Goal: Task Accomplishment & Management: Complete application form

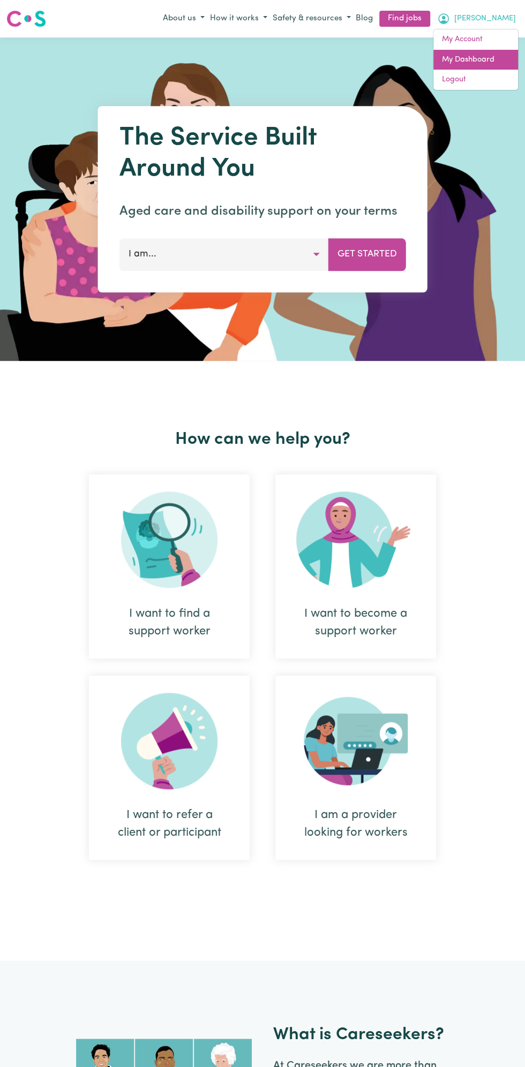
click at [485, 61] on link "My Dashboard" at bounding box center [475, 60] width 85 height 20
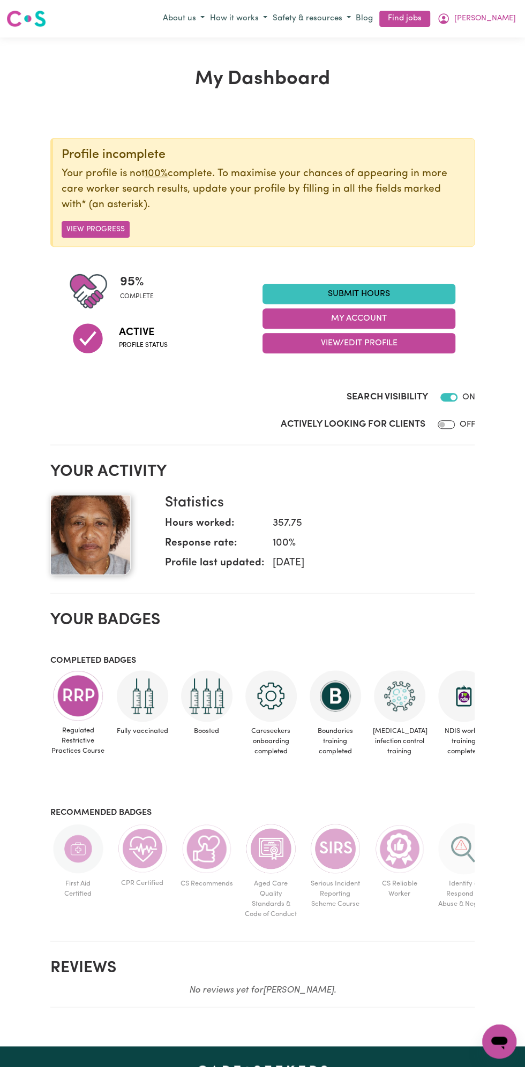
click at [373, 293] on link "Submit Hours" at bounding box center [358, 294] width 193 height 20
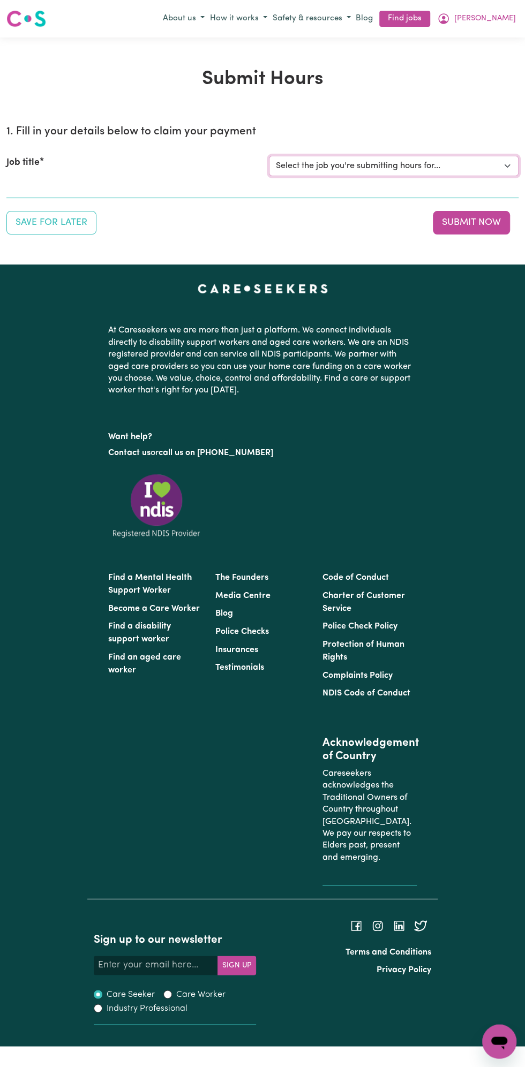
click at [372, 157] on select "Select the job you're submitting hours for... [Vartouhie ([PERSON_NAME]) [PERSO…" at bounding box center [394, 166] width 250 height 20
select select "13810"
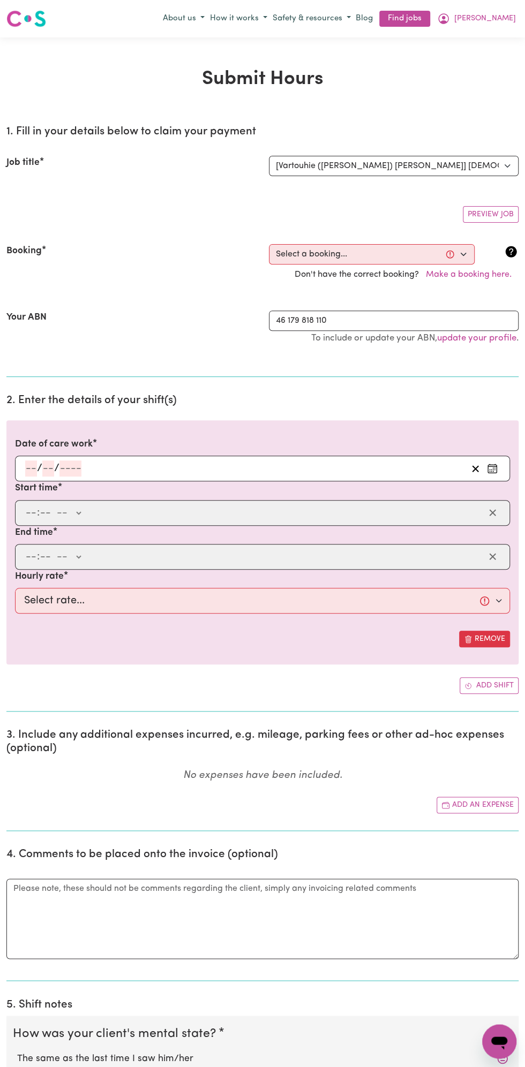
click at [48, 465] on input "number" at bounding box center [48, 469] width 12 height 16
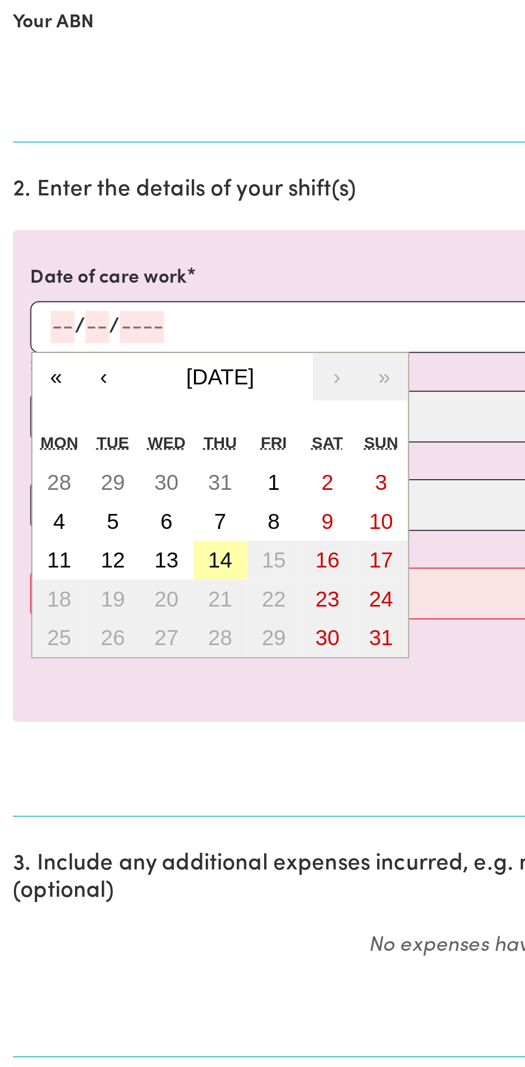
click at [119, 589] on button "14" at bounding box center [109, 584] width 27 height 19
type input "[DATE]"
type input "14"
type input "8"
type input "2025"
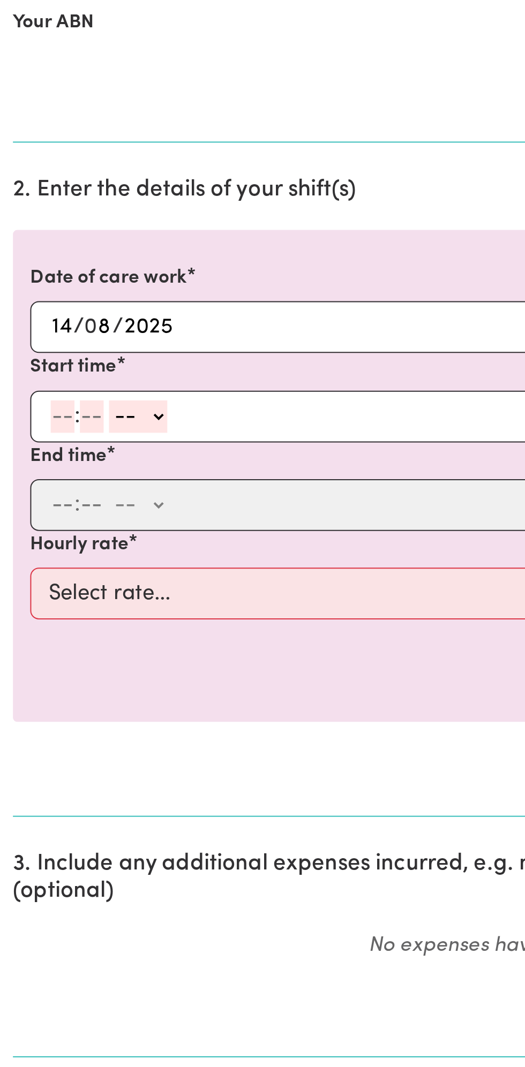
click at [28, 510] on input "number" at bounding box center [31, 513] width 12 height 16
type input "12"
type input "0"
click at [82, 514] on select "-- AM PM" at bounding box center [70, 513] width 29 height 16
select select "pm"
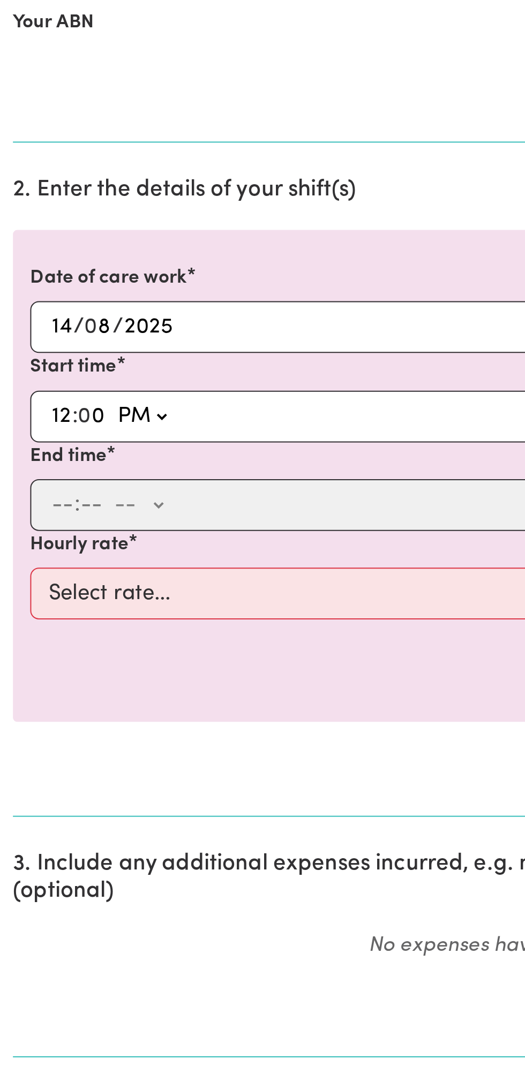
type input "12:00"
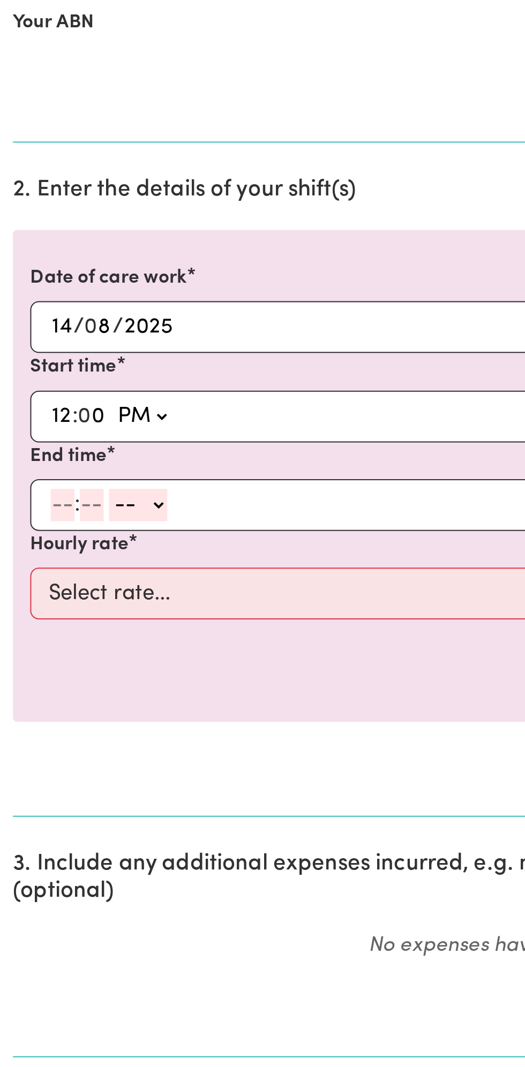
click at [17, 563] on div ": -- AM PM" at bounding box center [262, 557] width 495 height 26
click at [31, 556] on input "number" at bounding box center [31, 557] width 12 height 16
type input "1"
click at [41, 555] on input "number" at bounding box center [41, 557] width 12 height 16
type input "0"
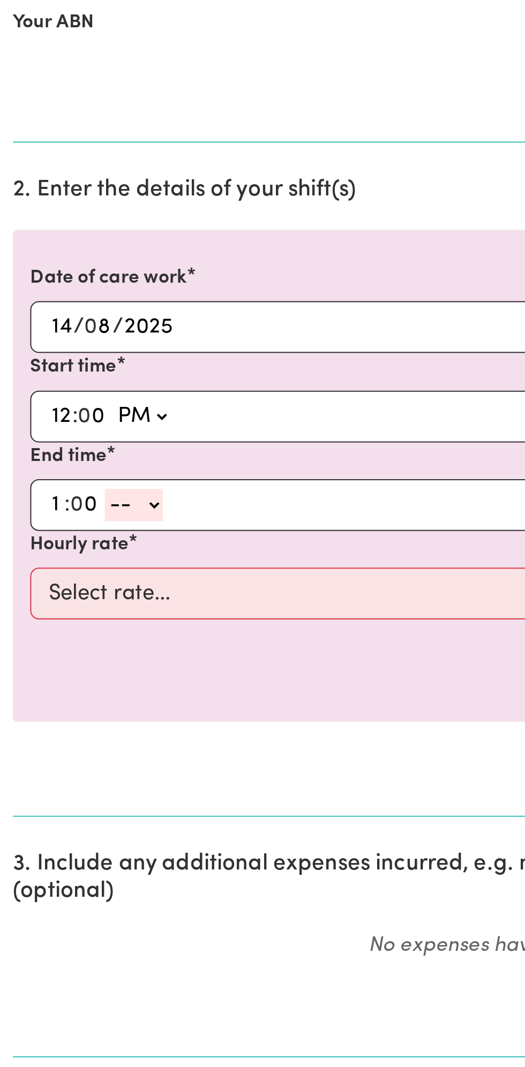
click at [79, 552] on select "-- AM PM" at bounding box center [66, 557] width 29 height 16
select select "pm"
type input "13:00"
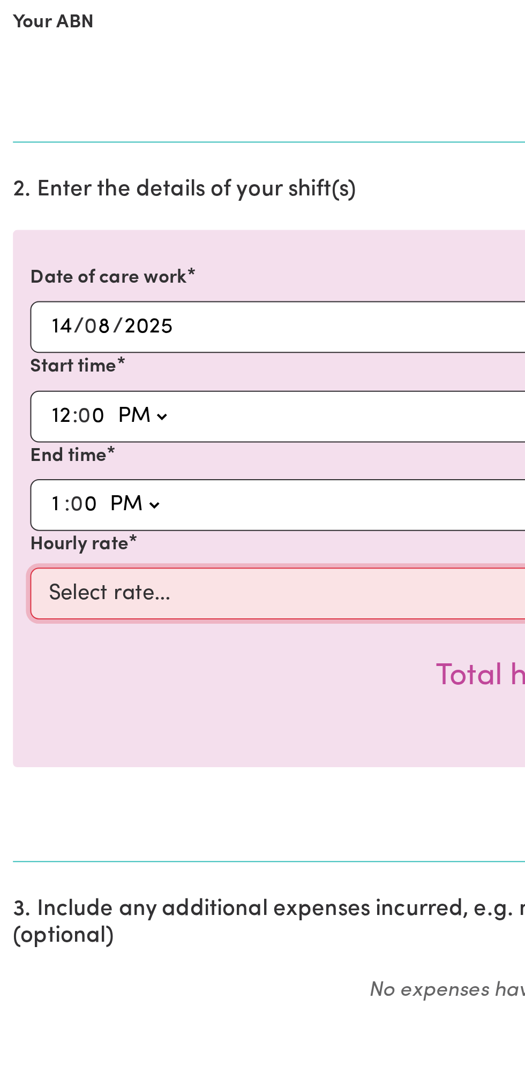
click at [134, 597] on select "Select rate... $49.00 (Weekday) $60.00 ([DATE])" at bounding box center [262, 601] width 495 height 26
select select "49-Weekday"
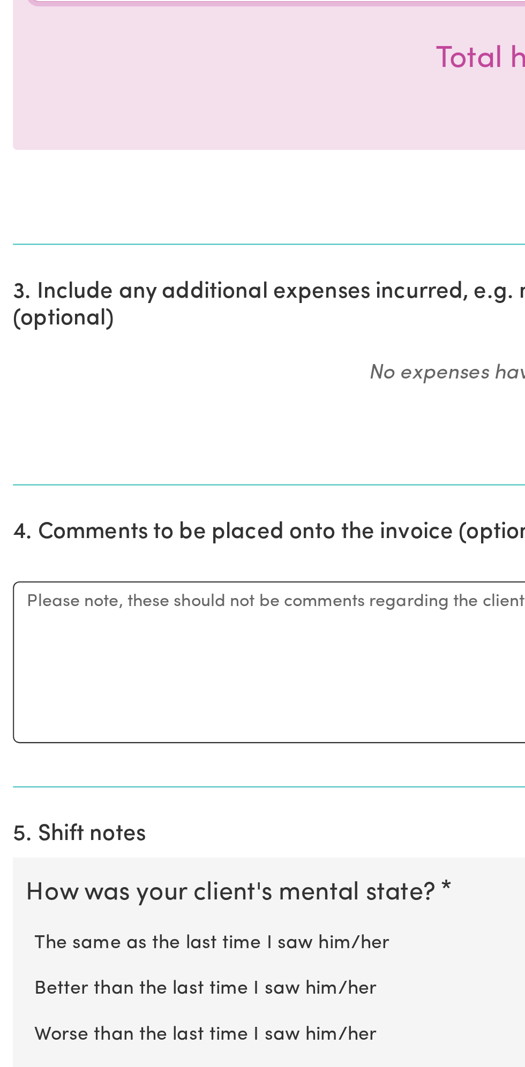
scroll to position [76, 0]
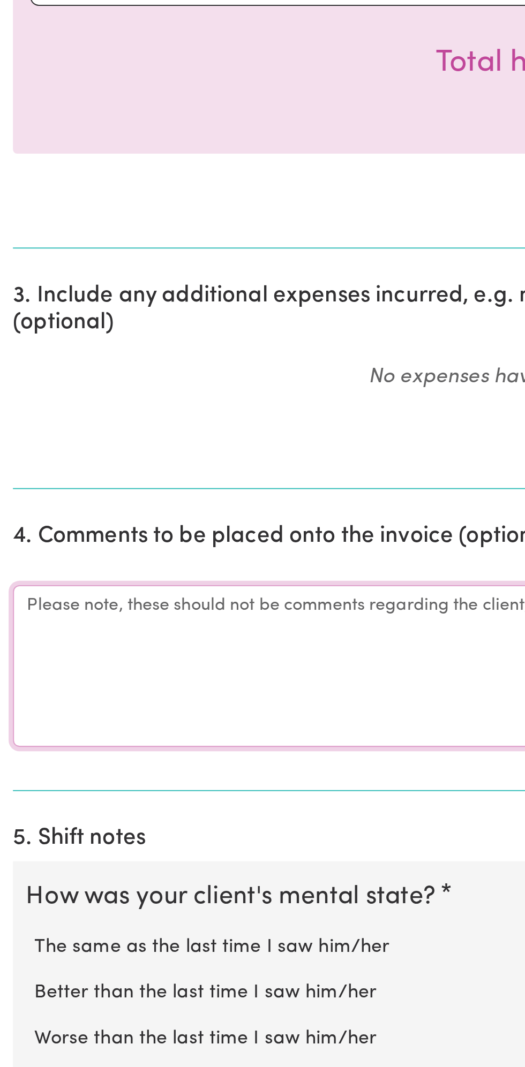
click at [57, 859] on textarea "Comments" at bounding box center [262, 866] width 512 height 80
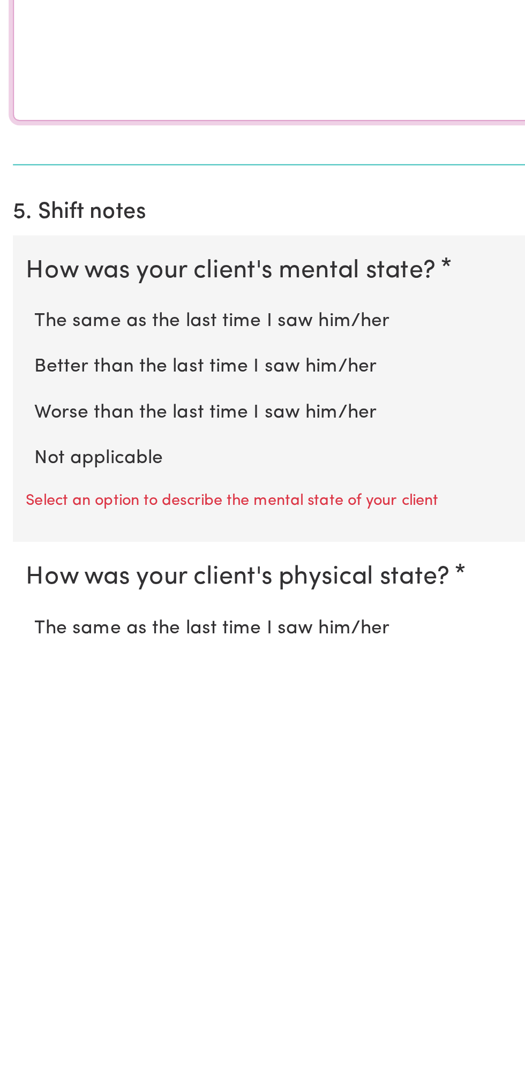
type textarea "All good"
click at [67, 969] on label "Not applicable" at bounding box center [262, 976] width 491 height 14
click at [17, 968] on input "Not applicable" at bounding box center [17, 968] width 1 height 1
radio input "true"
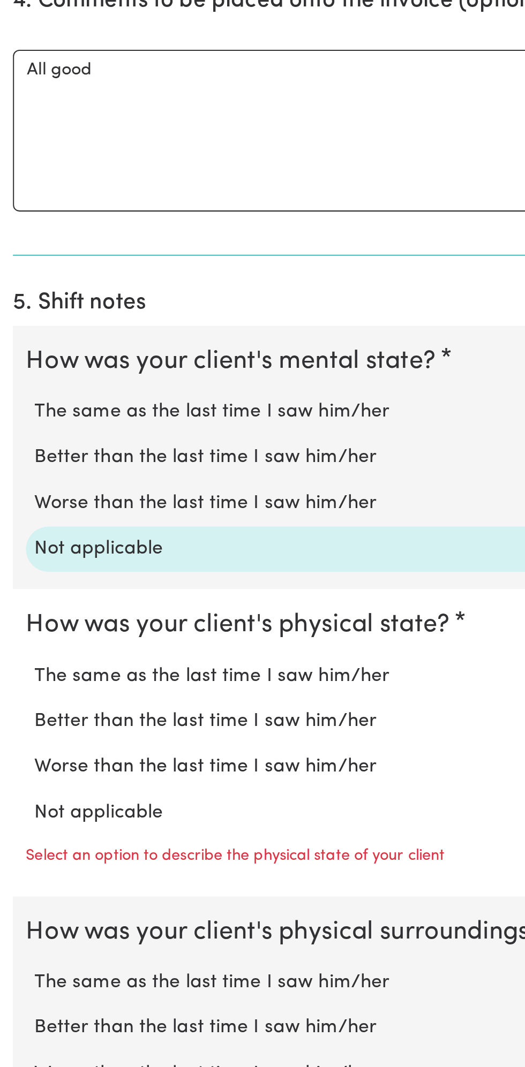
scroll to position [341, 0]
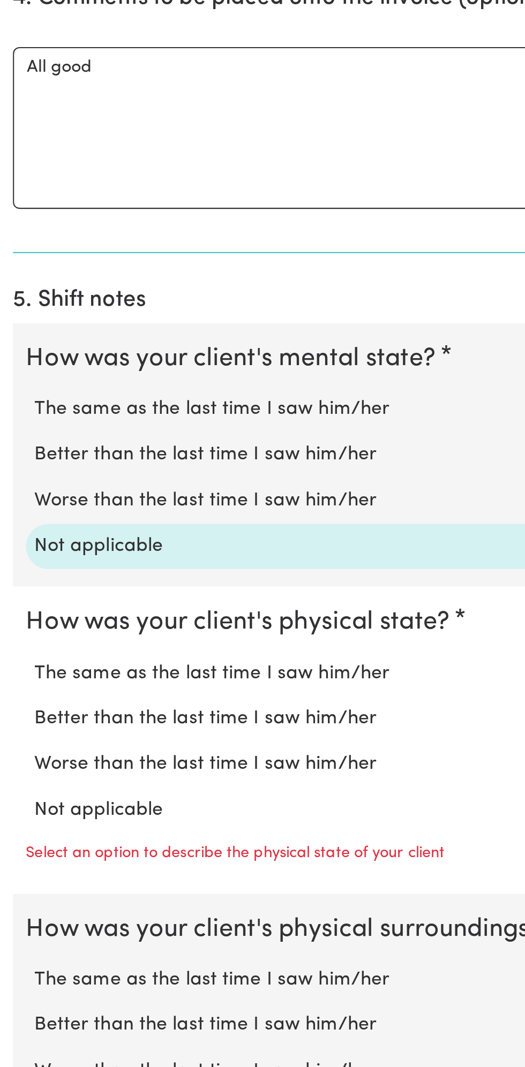
click at [71, 933] on label "Not applicable" at bounding box center [262, 940] width 491 height 14
click at [17, 932] on input "Not applicable" at bounding box center [17, 932] width 1 height 1
radio input "true"
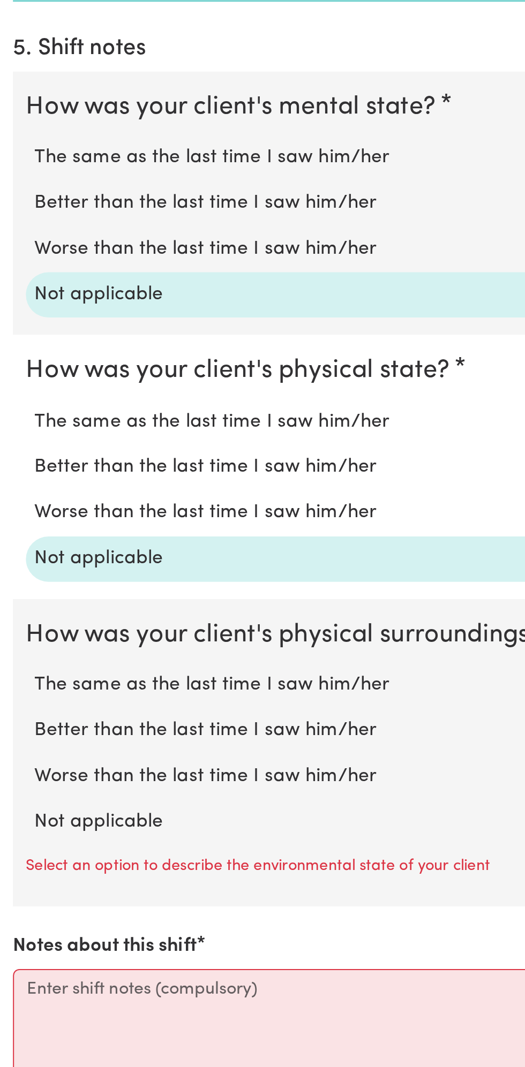
scroll to position [470, 0]
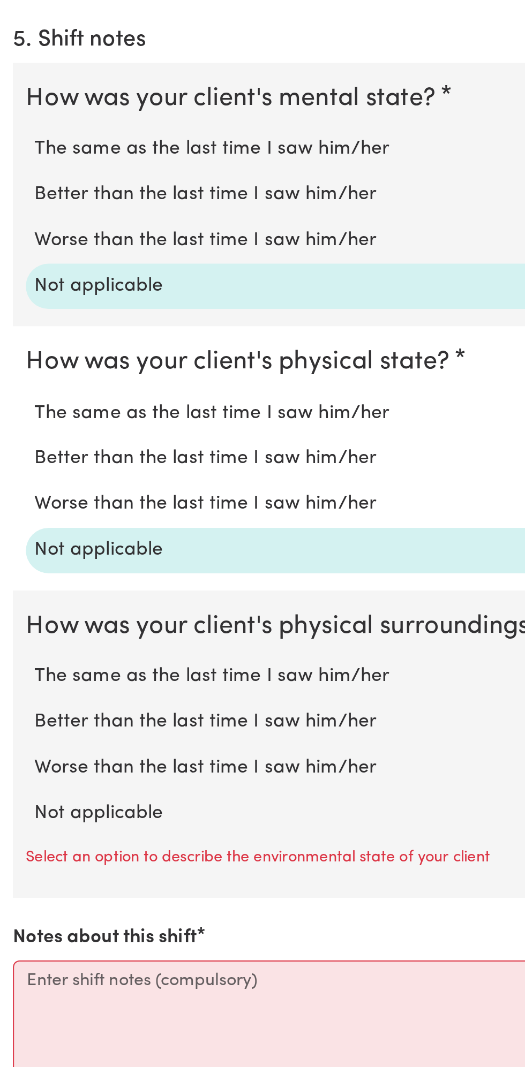
click at [80, 934] on label "Not applicable" at bounding box center [262, 941] width 491 height 14
click at [17, 934] on input "Not applicable" at bounding box center [17, 934] width 1 height 1
radio input "true"
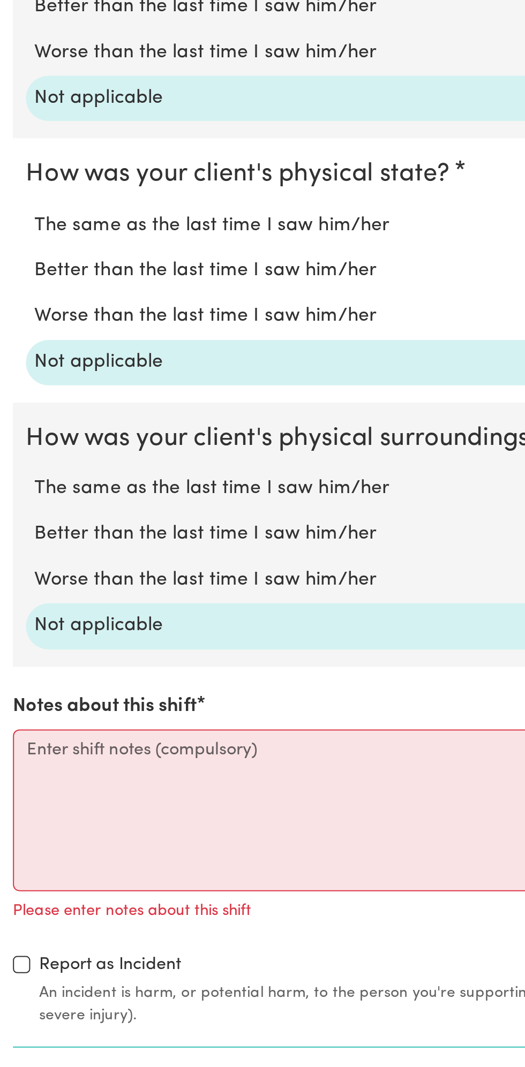
scroll to position [579, 0]
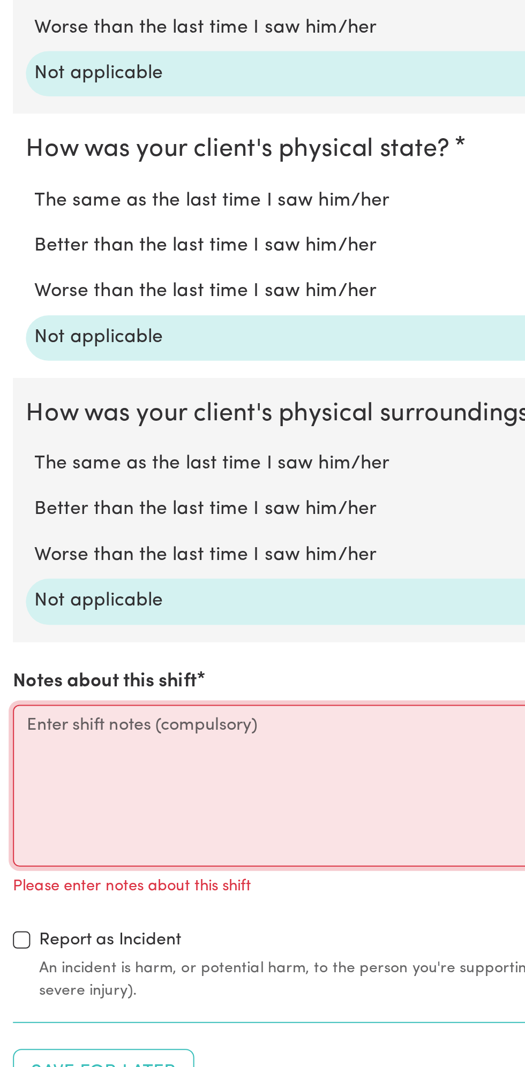
click at [66, 915] on textarea "Notes about this shift" at bounding box center [262, 923] width 512 height 80
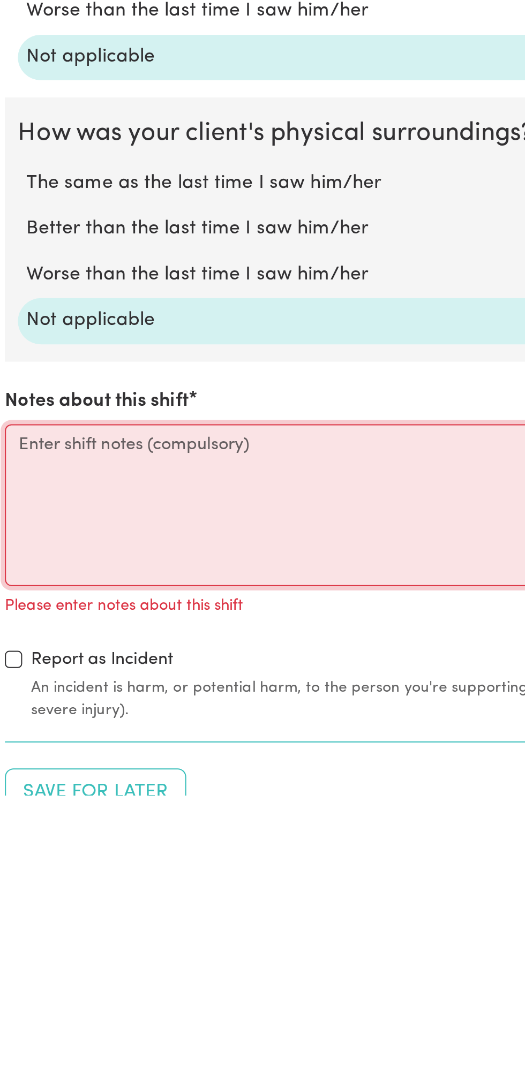
scroll to position [589, 0]
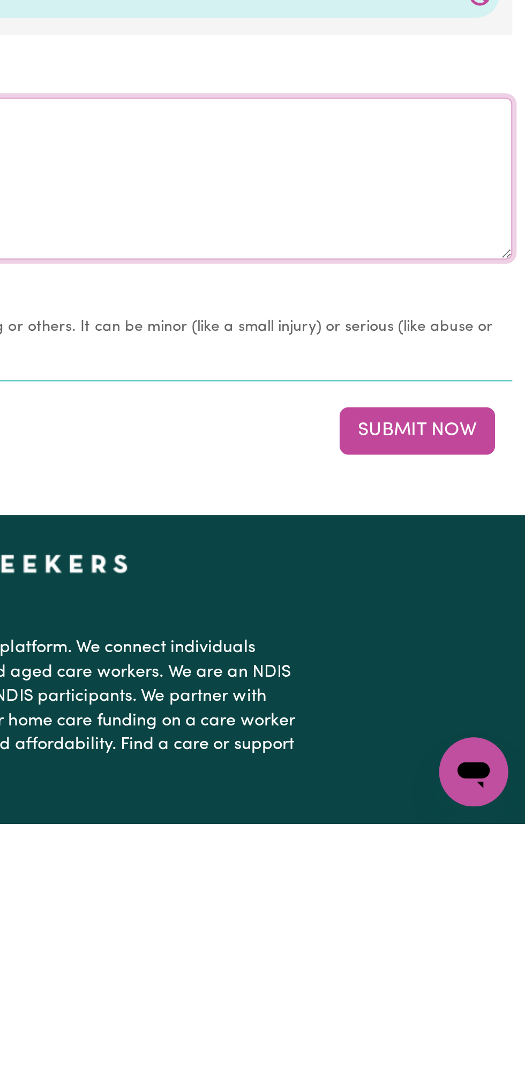
type textarea "All good no change"
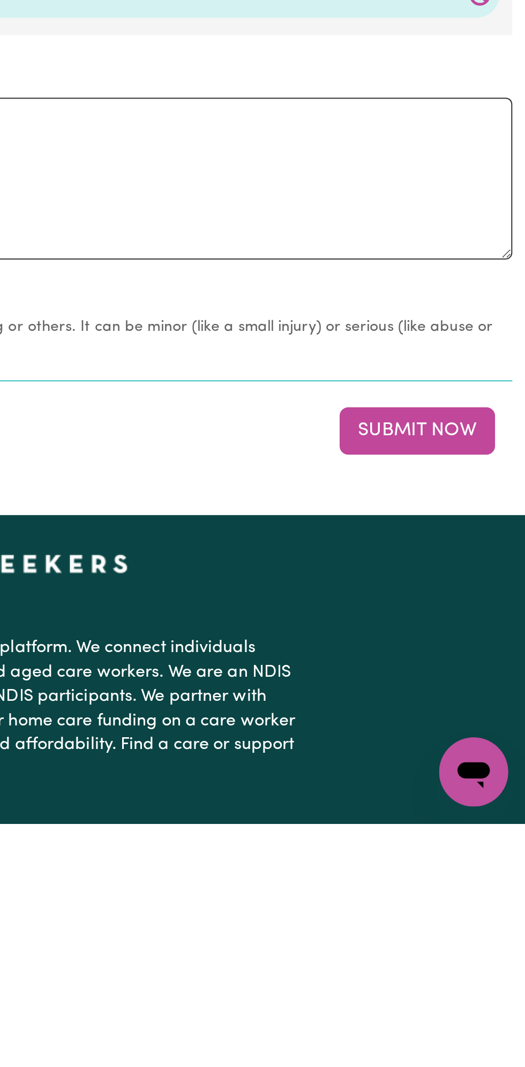
click at [478, 861] on button "Submit Now" at bounding box center [471, 873] width 77 height 24
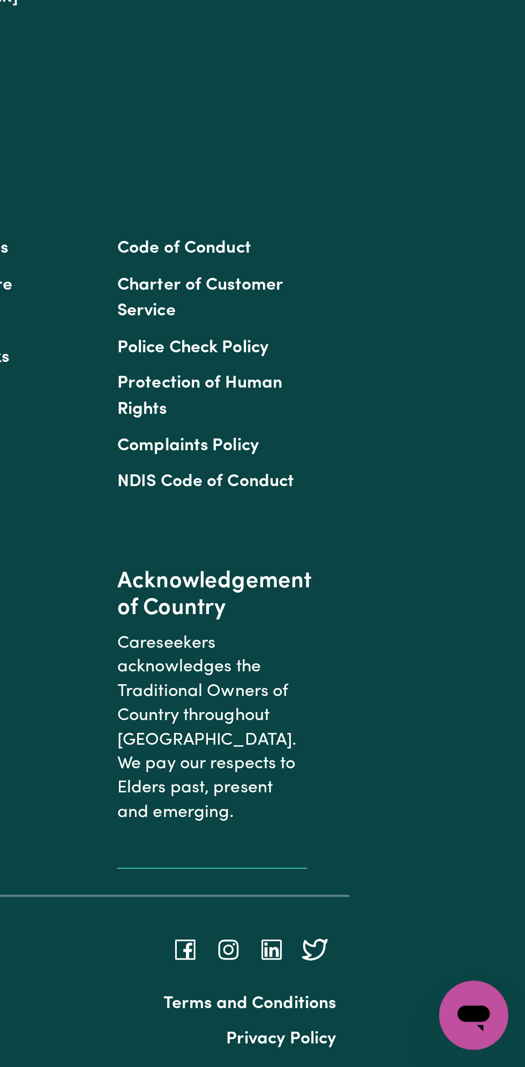
scroll to position [0, 0]
